Goal: Task Accomplishment & Management: Manage account settings

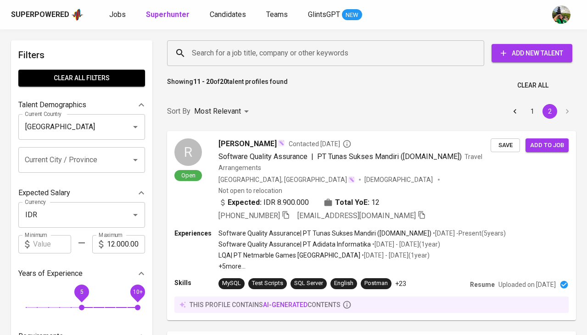
scroll to position [1696, 0]
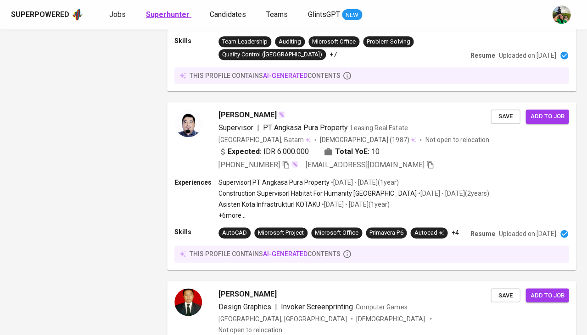
click at [158, 14] on b "Superhunter" at bounding box center [168, 14] width 44 height 9
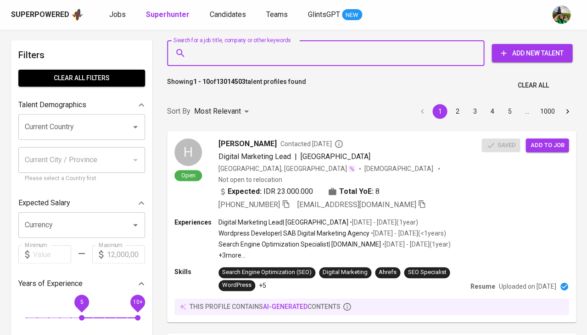
click at [193, 55] on input "Search for a job title, company or other keywords" at bounding box center [327, 52] width 277 height 17
paste input "[EMAIL_ADDRESS][DOMAIN_NAME]"
type input "[EMAIL_ADDRESS][DOMAIN_NAME]"
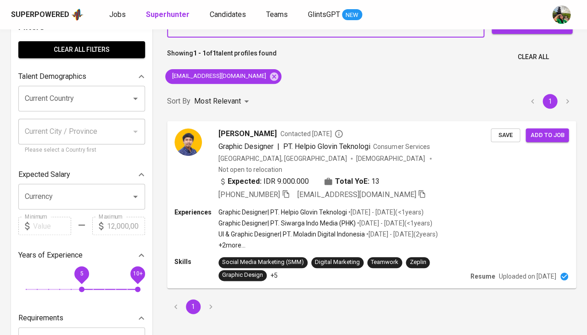
scroll to position [33, 0]
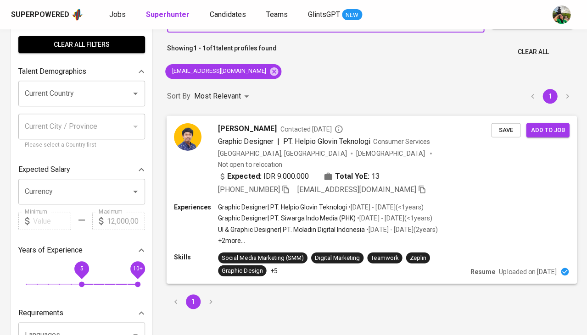
click at [512, 128] on span "Save" at bounding box center [505, 130] width 20 height 11
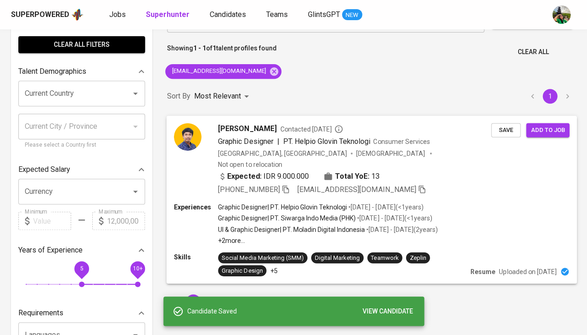
click at [290, 184] on div "+62 813-8049-6447 yoniekasaputra17@gmail.com" at bounding box center [322, 189] width 208 height 11
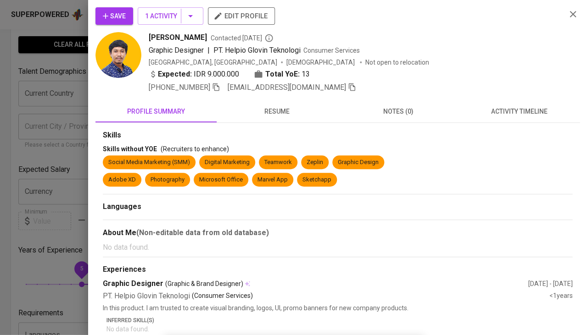
click at [525, 112] on span "activity timeline" at bounding box center [519, 111] width 110 height 11
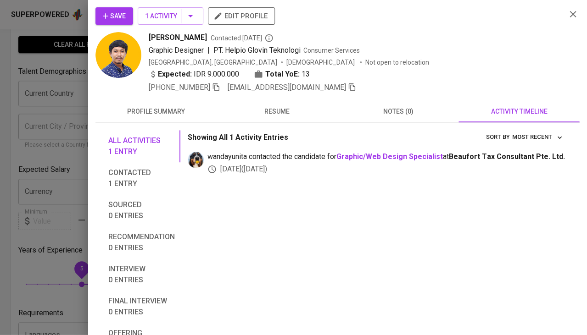
click at [118, 20] on span "Save" at bounding box center [114, 16] width 23 height 11
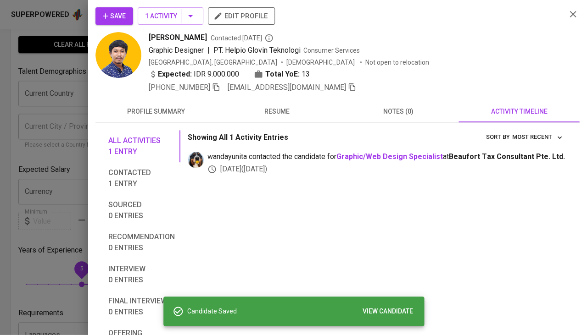
click at [43, 127] on div at bounding box center [293, 167] width 587 height 335
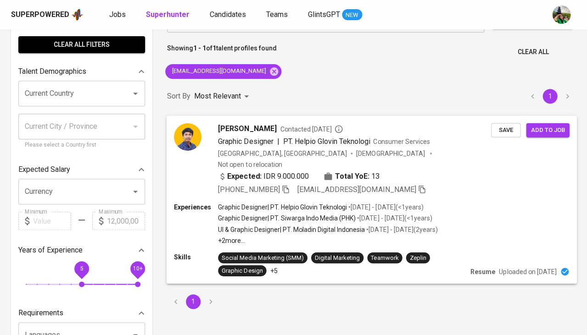
click at [256, 137] on span "Graphic Designer" at bounding box center [245, 141] width 55 height 9
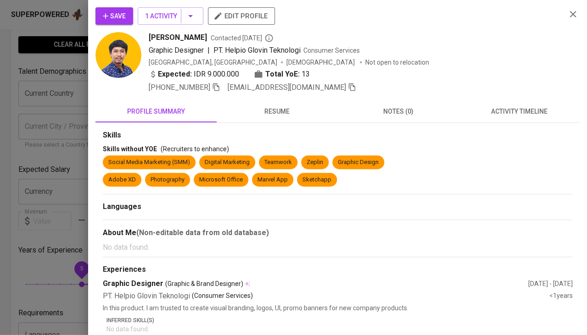
click at [529, 111] on span "activity timeline" at bounding box center [519, 111] width 110 height 11
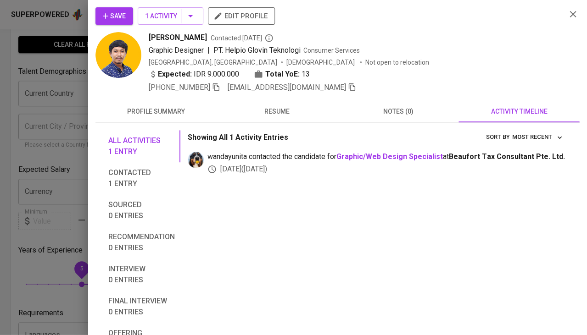
click at [113, 18] on span "Save" at bounding box center [114, 16] width 23 height 11
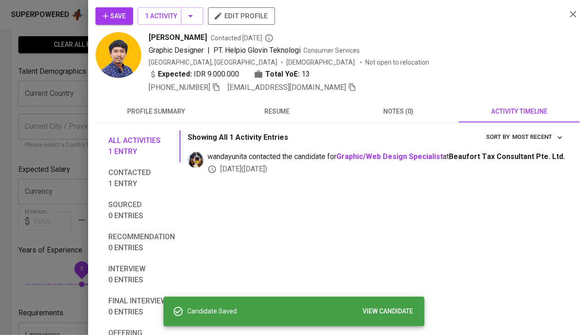
click at [42, 79] on div at bounding box center [293, 167] width 587 height 335
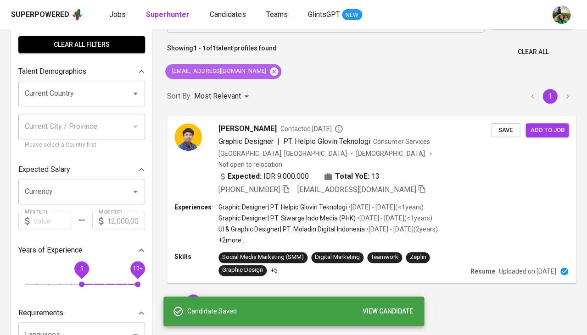
click at [270, 69] on icon at bounding box center [274, 71] width 8 height 8
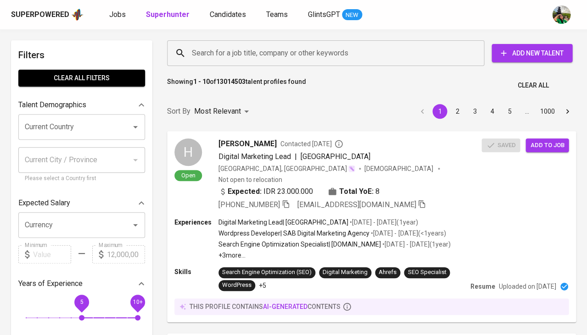
click at [224, 59] on input "Search for a job title, company or other keywords" at bounding box center [327, 52] width 277 height 17
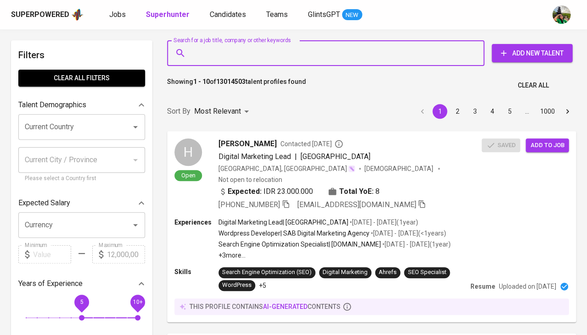
paste input "[EMAIL_ADDRESS][DOMAIN_NAME]"
type input "[EMAIL_ADDRESS][DOMAIN_NAME]"
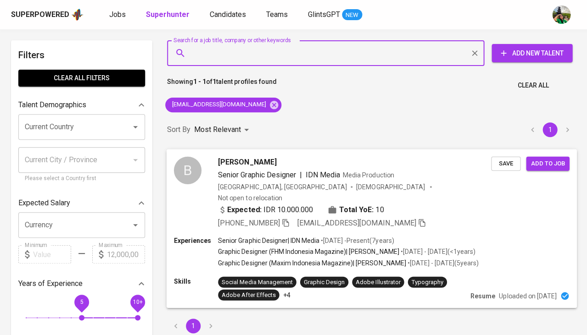
click at [496, 161] on span "Save" at bounding box center [505, 163] width 20 height 11
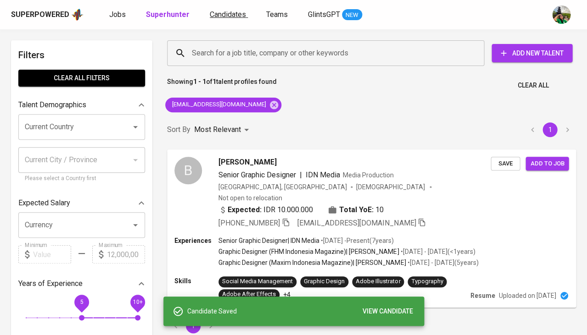
click at [220, 15] on span "Candidates" at bounding box center [228, 14] width 36 height 9
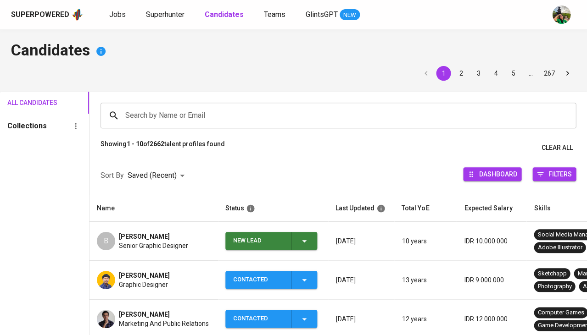
click at [304, 249] on td "New Lead" at bounding box center [273, 241] width 110 height 39
click at [309, 234] on span "New Lead" at bounding box center [271, 241] width 84 height 18
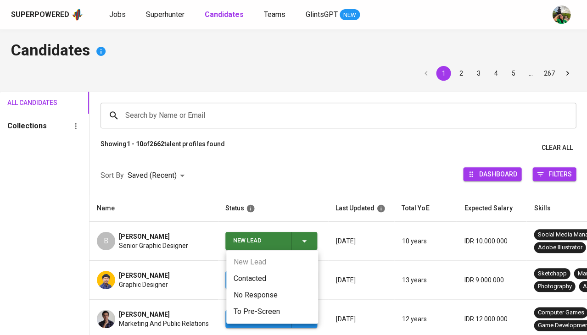
click at [237, 279] on li "Contacted" at bounding box center [272, 279] width 92 height 17
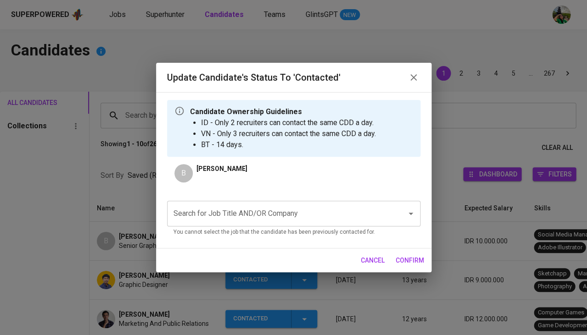
click at [220, 211] on input "Search for Job Title AND/OR Company" at bounding box center [280, 213] width 219 height 17
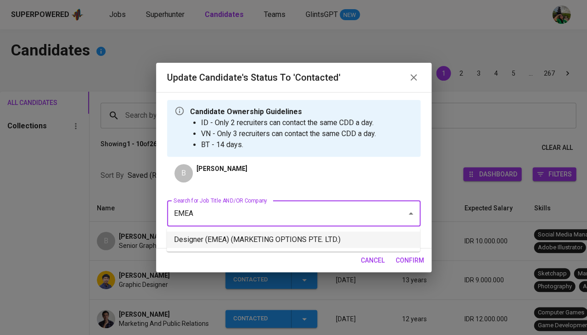
click at [247, 240] on li "Designer (EMEA) (MARKETING OPTIONS PTE. LTD.)" at bounding box center [292, 240] width 253 height 17
type input "EMEA"
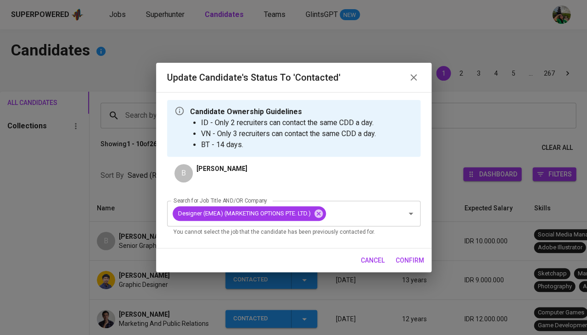
click at [402, 258] on span "confirm" at bounding box center [409, 260] width 28 height 11
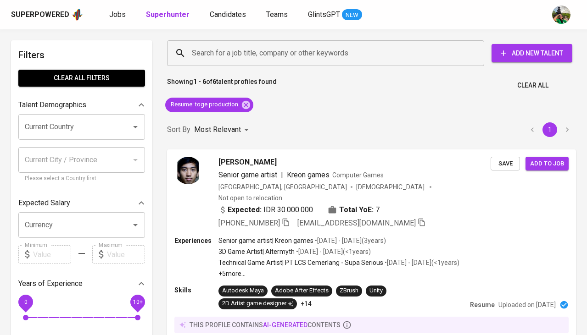
scroll to position [168, 0]
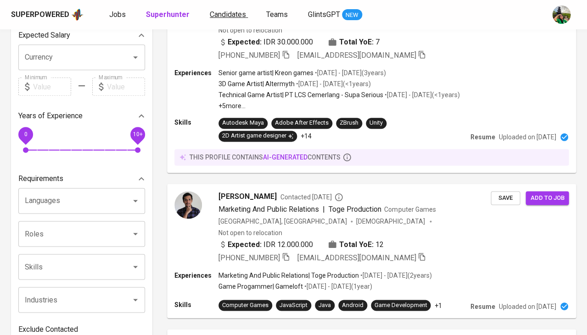
click at [223, 14] on span "Candidates" at bounding box center [228, 14] width 36 height 9
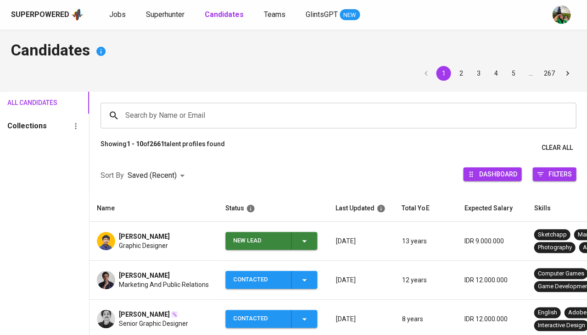
click at [297, 241] on div "New Lead" at bounding box center [271, 241] width 77 height 18
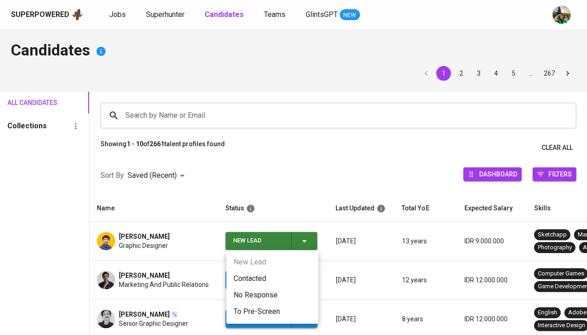
click at [238, 279] on li "Contacted" at bounding box center [272, 279] width 92 height 17
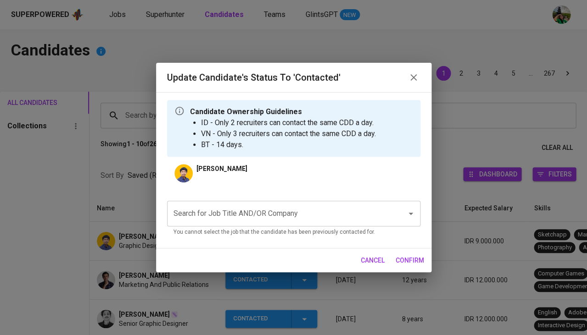
click at [233, 205] on input "Search for Job Title AND/OR Company" at bounding box center [280, 213] width 219 height 17
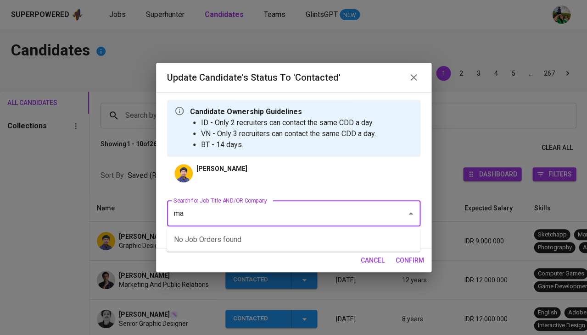
type input "m"
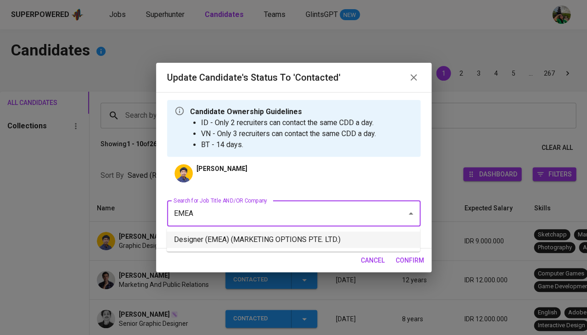
click at [261, 235] on li "Designer (EMEA) (MARKETING OPTIONS PTE. LTD.)" at bounding box center [292, 240] width 253 height 17
type input "EMEA"
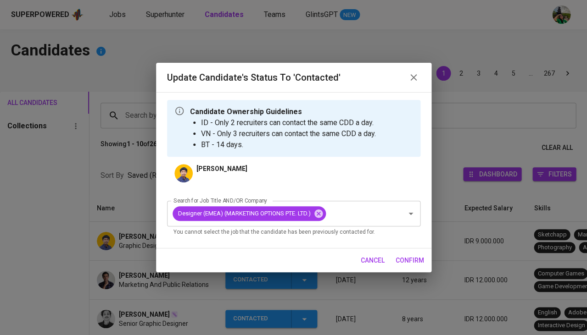
click at [404, 260] on span "confirm" at bounding box center [409, 260] width 28 height 11
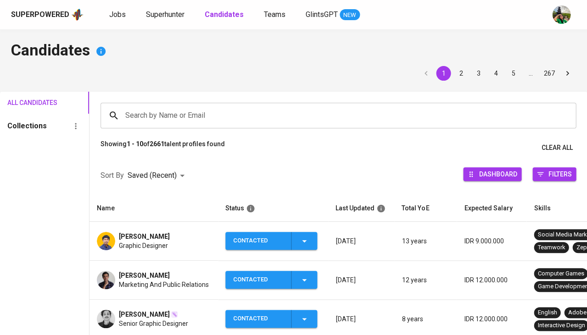
click at [144, 236] on span "Yoni Eka Saputra" at bounding box center [144, 236] width 51 height 9
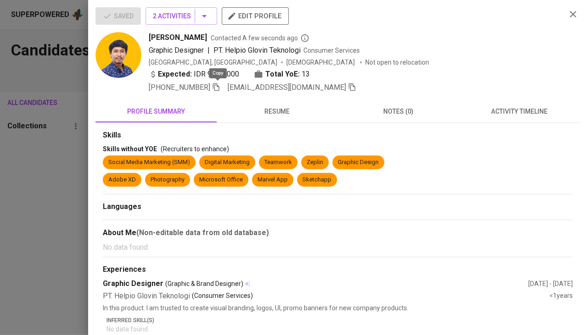
click at [218, 86] on icon "button" at bounding box center [216, 87] width 8 height 8
click at [55, 134] on div at bounding box center [293, 167] width 587 height 335
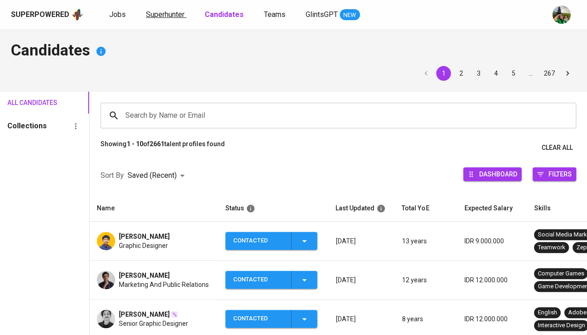
click at [160, 10] on span "Superhunter" at bounding box center [165, 14] width 39 height 9
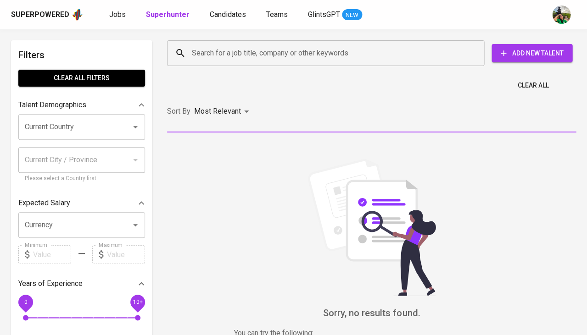
click at [210, 58] on input "Search for a job title, company or other keywords" at bounding box center [327, 52] width 277 height 17
paste input "rezaafrianramadhan@gmail.com"
type input "rezaafrianramadhan@gmail.com"
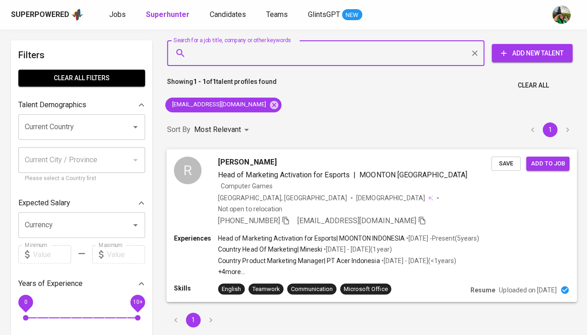
click at [484, 165] on div "[PERSON_NAME]" at bounding box center [354, 161] width 273 height 11
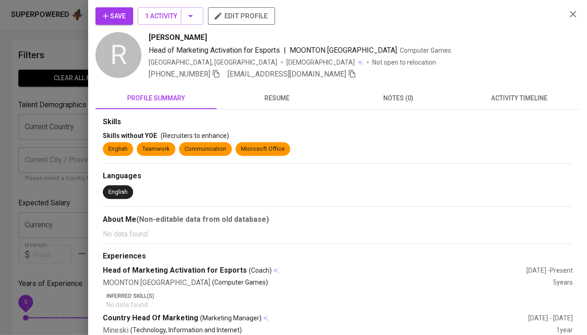
click at [35, 205] on div at bounding box center [293, 167] width 587 height 335
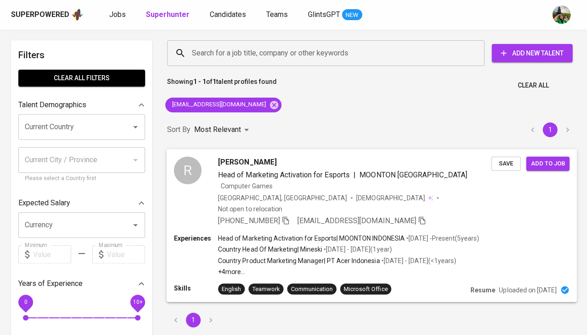
click at [265, 153] on div "R Reza Afrian Head of Marketing Activation for Esports | MOONTON INDONESIA Comp…" at bounding box center [371, 191] width 410 height 85
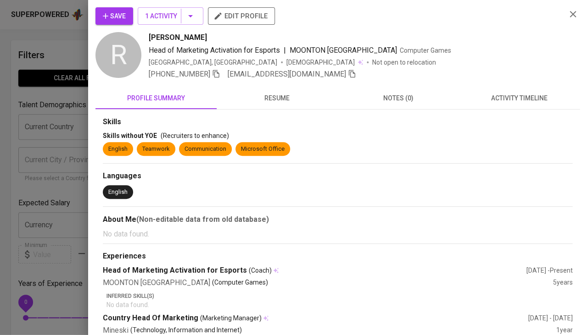
click at [482, 91] on button "activity timeline" at bounding box center [518, 98] width 121 height 22
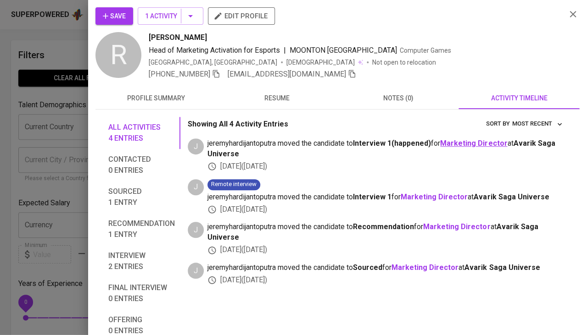
click at [481, 140] on b "Marketing Director" at bounding box center [473, 143] width 67 height 9
click at [278, 95] on span "resume" at bounding box center [277, 98] width 110 height 11
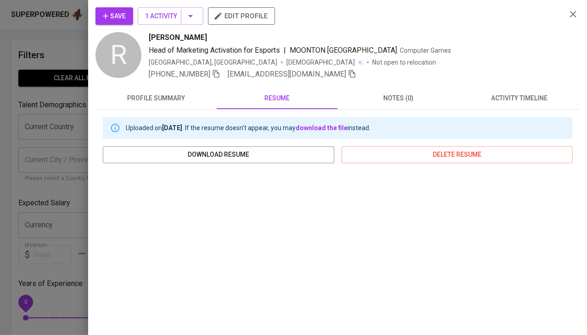
scroll to position [126, 0]
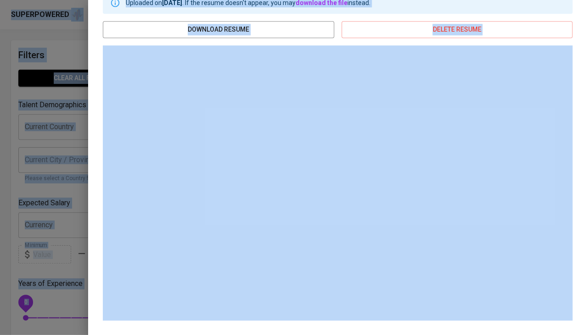
click at [47, 128] on div at bounding box center [293, 167] width 587 height 335
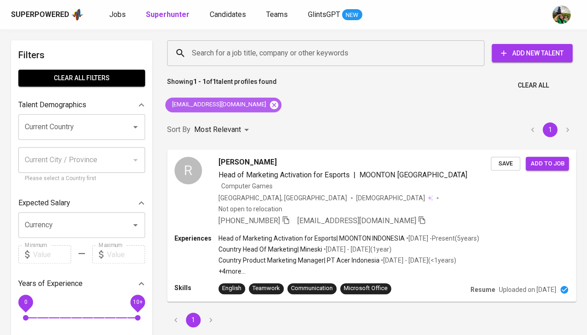
click at [271, 104] on icon at bounding box center [274, 104] width 8 height 8
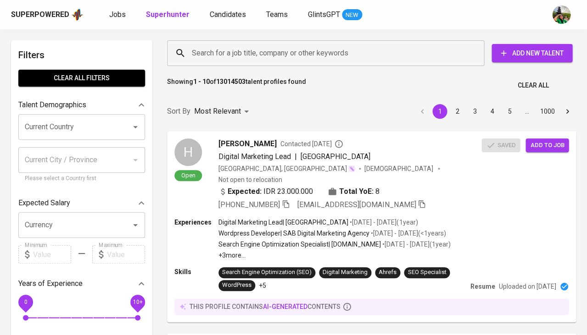
click at [226, 53] on input "Search for a job title, company or other keywords" at bounding box center [327, 52] width 277 height 17
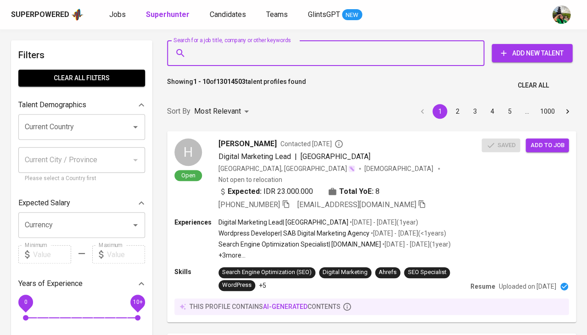
paste input "dewasembiring1@gmail.com"
type input "dewasembiring1@gmail.com"
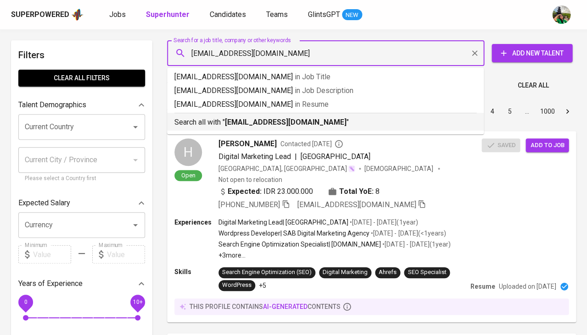
click at [266, 124] on b "dewasembiring1@gmail.com" at bounding box center [286, 122] width 122 height 9
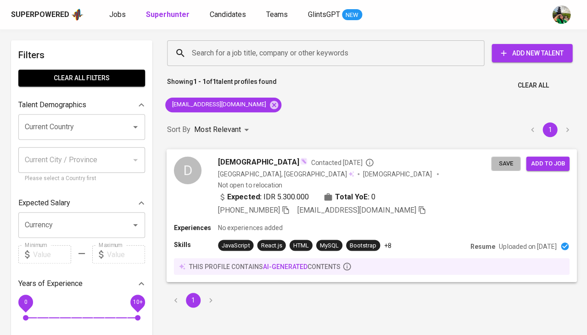
click at [499, 164] on span "Save" at bounding box center [505, 163] width 20 height 11
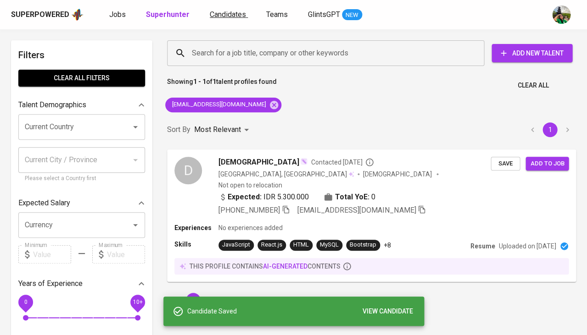
click at [235, 9] on link "Candidates" at bounding box center [229, 14] width 38 height 11
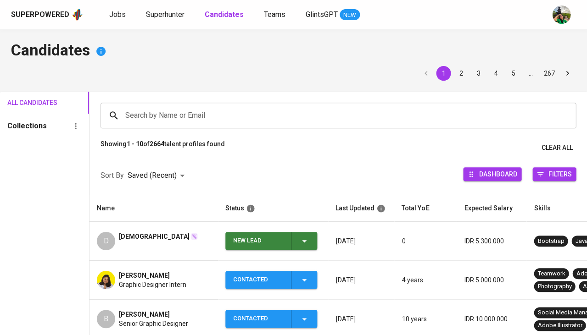
click at [298, 247] on div "New Lead" at bounding box center [271, 241] width 77 height 18
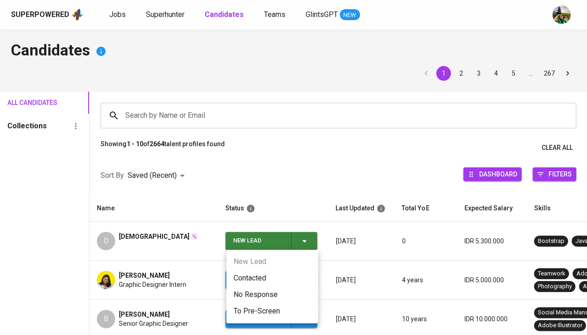
click at [252, 276] on li "Contacted" at bounding box center [272, 278] width 92 height 17
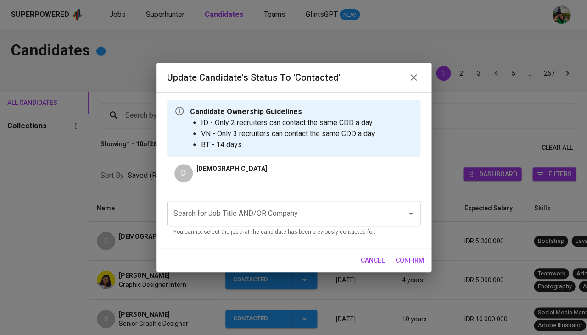
click at [211, 222] on div "Search for Job Title AND/OR Company" at bounding box center [293, 214] width 253 height 26
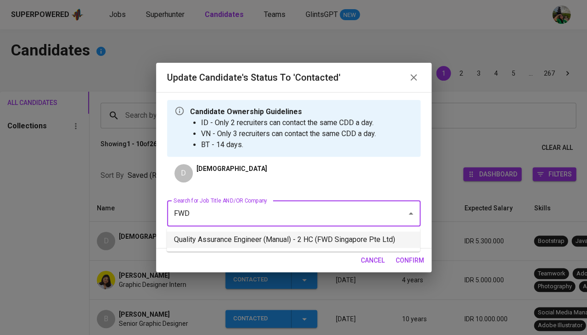
click at [247, 239] on li "Quality Assurance Engineer (Manual) - 2 HC (FWD Singapore Pte Ltd)" at bounding box center [292, 240] width 253 height 17
type input "FWD"
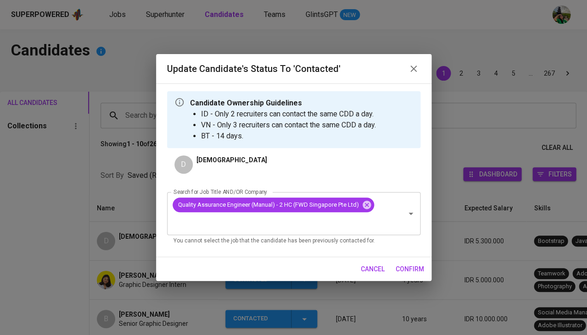
click at [410, 266] on span "confirm" at bounding box center [409, 269] width 28 height 11
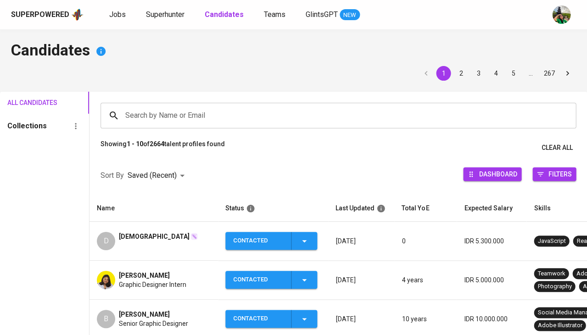
click at [124, 235] on span "Dewa" at bounding box center [154, 236] width 71 height 9
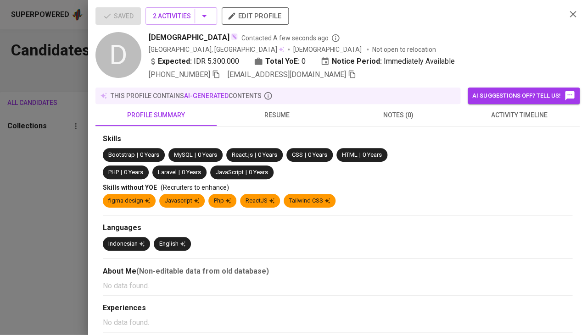
click at [219, 76] on icon "button" at bounding box center [216, 75] width 6 height 8
click at [500, 119] on span "activity timeline" at bounding box center [519, 115] width 110 height 11
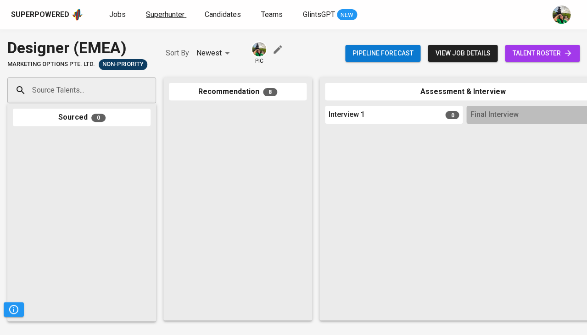
scroll to position [891, 0]
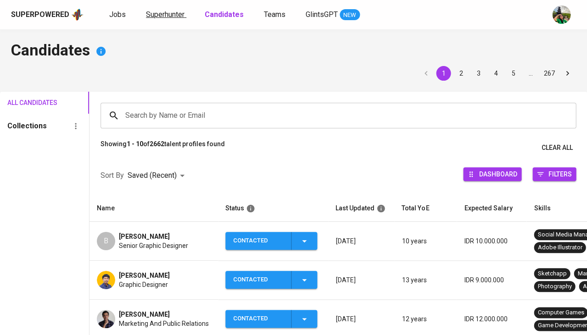
click at [158, 15] on span "Superhunter" at bounding box center [165, 14] width 39 height 9
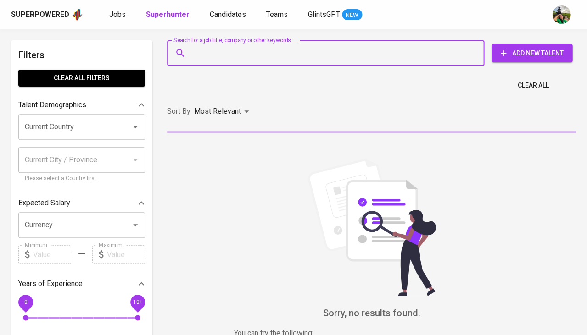
click at [238, 52] on input "Search for a job title, company or other keywords" at bounding box center [327, 52] width 277 height 17
paste input "[EMAIL_ADDRESS][DOMAIN_NAME]"
type input "[EMAIL_ADDRESS][DOMAIN_NAME]"
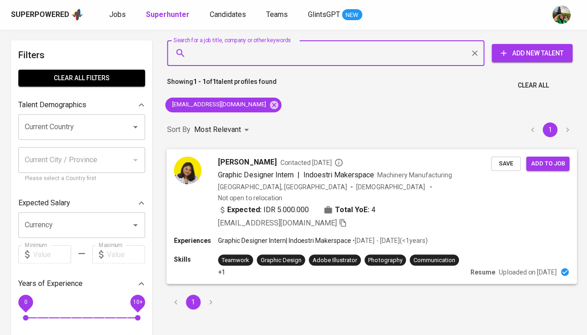
click at [500, 164] on span "Save" at bounding box center [505, 163] width 20 height 11
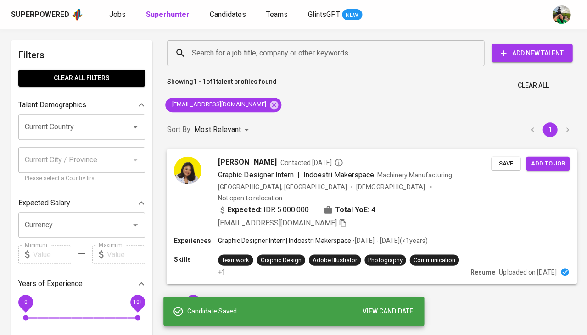
click at [223, 172] on span "Graphic Designer Intern" at bounding box center [255, 174] width 75 height 9
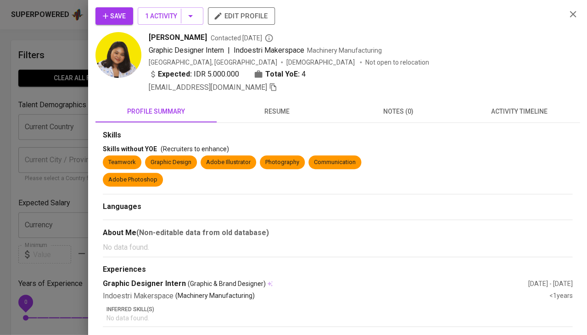
click at [506, 116] on button "activity timeline" at bounding box center [518, 111] width 121 height 22
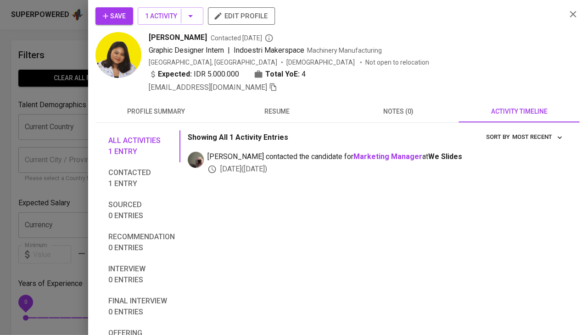
click at [279, 106] on span "resume" at bounding box center [277, 111] width 110 height 11
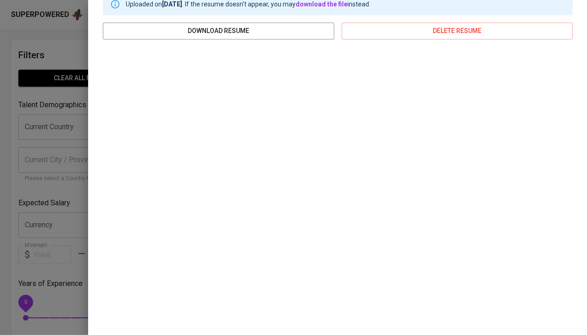
scroll to position [137, 0]
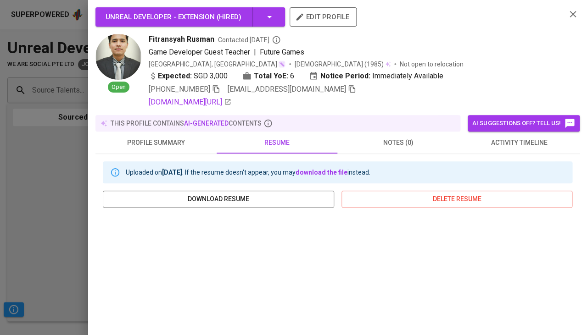
scroll to position [167, 0]
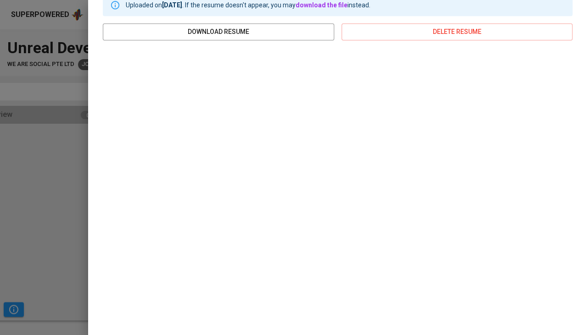
click at [1, 116] on div at bounding box center [293, 167] width 587 height 335
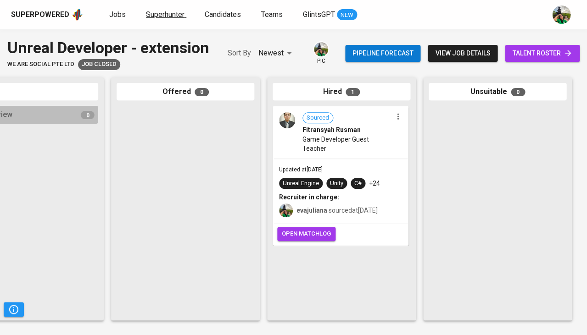
click at [158, 15] on span "Superhunter" at bounding box center [165, 14] width 39 height 9
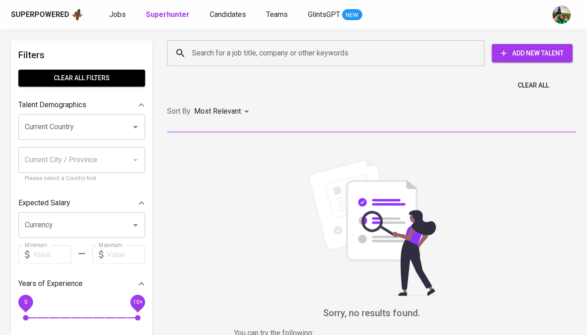
click at [218, 64] on div "Search for a job title, company or other keywords" at bounding box center [325, 53] width 317 height 26
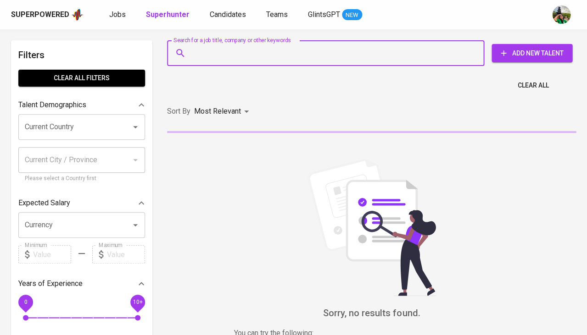
paste input "[EMAIL_ADDRESS][DOMAIN_NAME]"
type input "[EMAIL_ADDRESS][DOMAIN_NAME]"
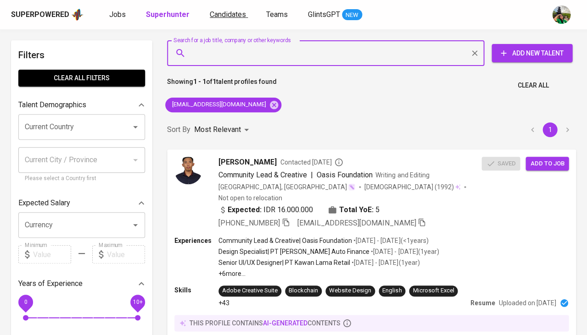
click at [232, 17] on span "Candidates" at bounding box center [228, 14] width 36 height 9
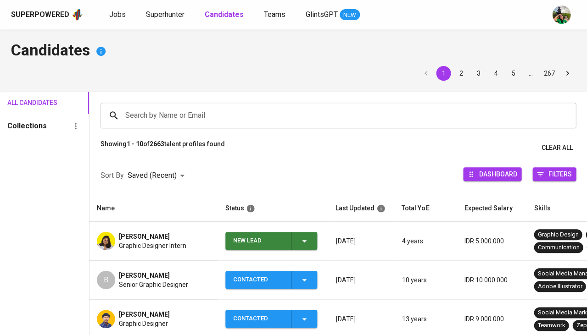
click at [252, 107] on input "Search by Name or Email" at bounding box center [340, 115] width 435 height 17
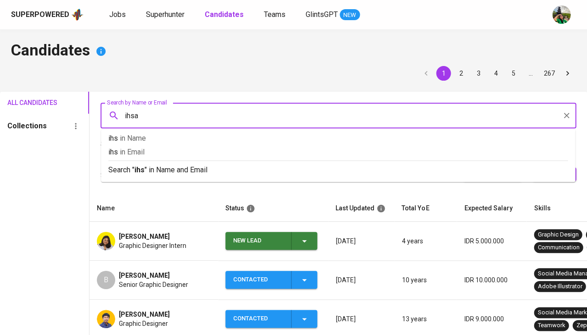
type input "ihsan"
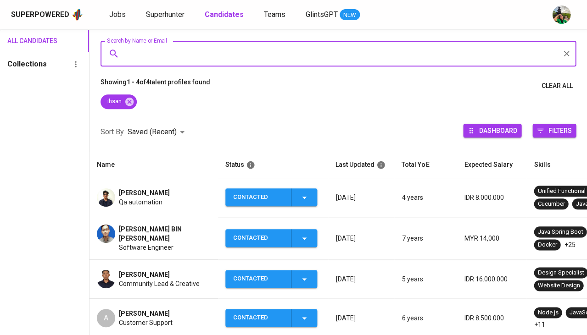
scroll to position [63, 0]
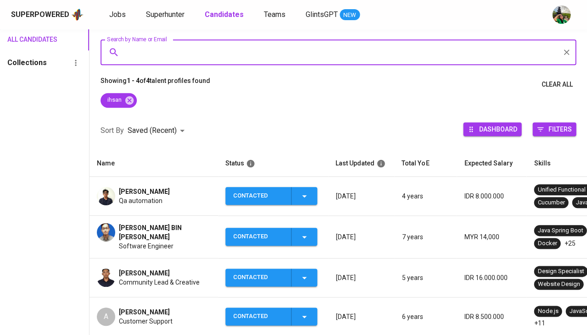
click at [144, 271] on span "[PERSON_NAME]" at bounding box center [144, 273] width 51 height 9
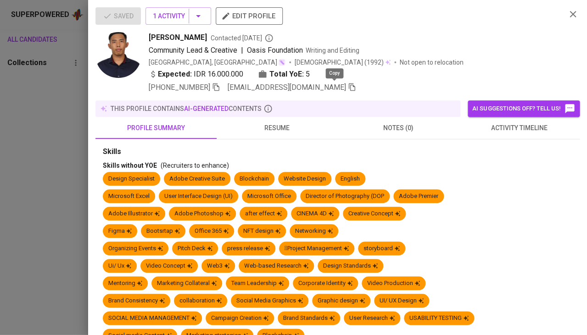
click at [348, 87] on icon "button" at bounding box center [352, 87] width 8 height 8
click at [216, 87] on icon "button" at bounding box center [216, 87] width 8 height 8
click at [524, 129] on span "activity timeline" at bounding box center [519, 127] width 110 height 11
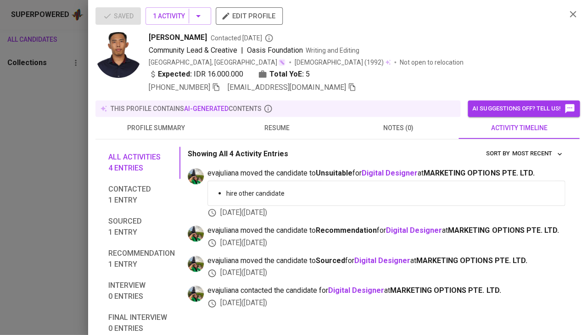
click at [28, 146] on div at bounding box center [293, 167] width 587 height 335
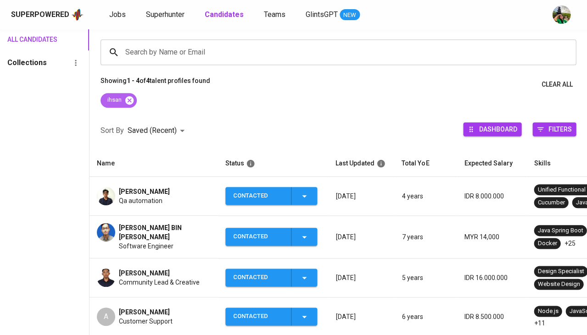
click at [131, 101] on icon at bounding box center [129, 100] width 8 height 8
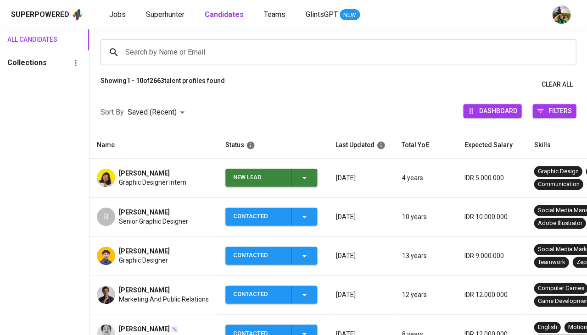
click at [314, 180] on button "New Lead" at bounding box center [271, 178] width 92 height 18
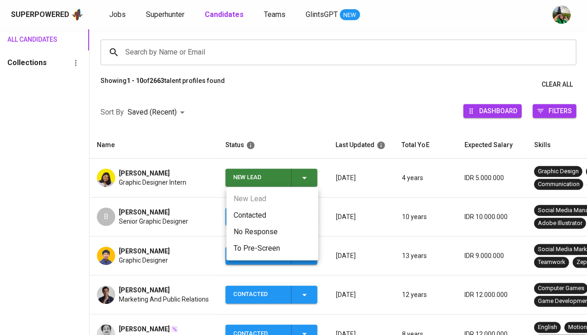
click at [252, 218] on li "Contacted" at bounding box center [272, 215] width 92 height 17
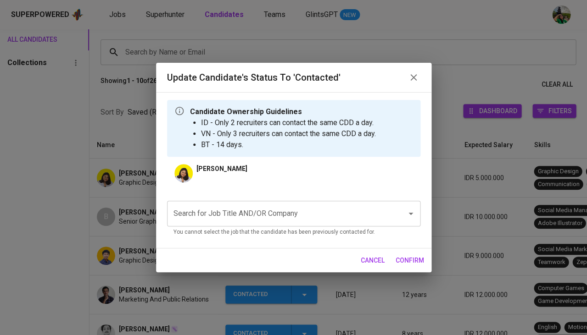
click at [278, 205] on input "Search for Job Title AND/OR Company" at bounding box center [280, 213] width 219 height 17
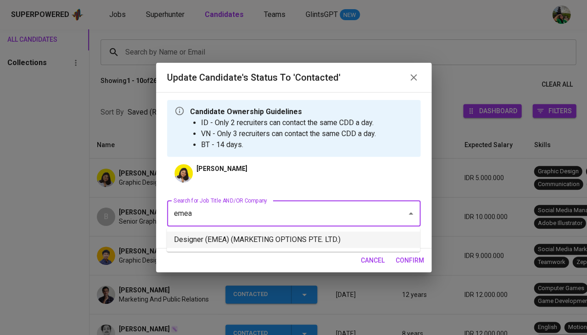
click at [235, 240] on li "Designer (EMEA) (MARKETING OPTIONS PTE. LTD.)" at bounding box center [292, 240] width 253 height 17
type input "emea"
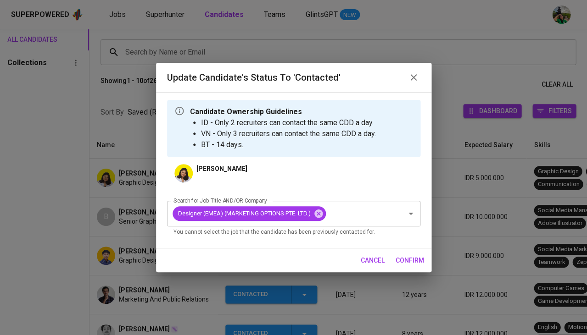
click at [407, 255] on span "confirm" at bounding box center [409, 260] width 28 height 11
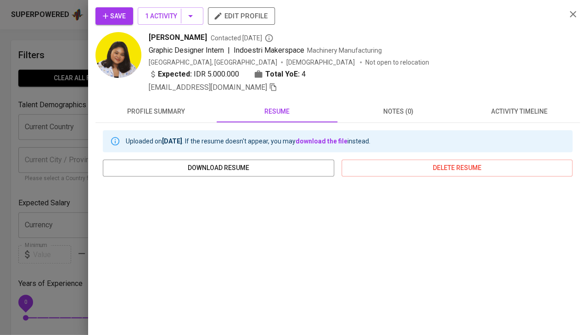
scroll to position [137, 0]
